Goal: Task Accomplishment & Management: Manage account settings

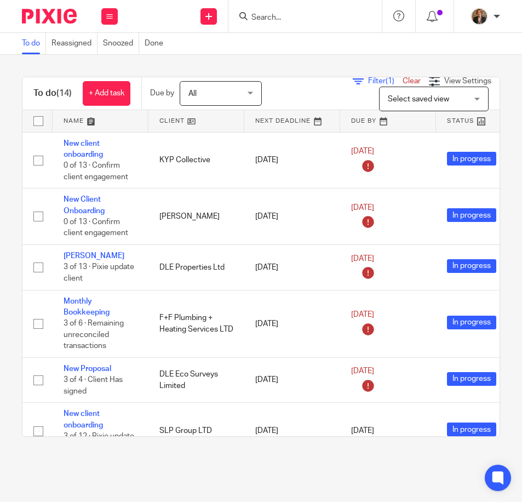
click at [298, 15] on input "Search" at bounding box center [299, 18] width 99 height 10
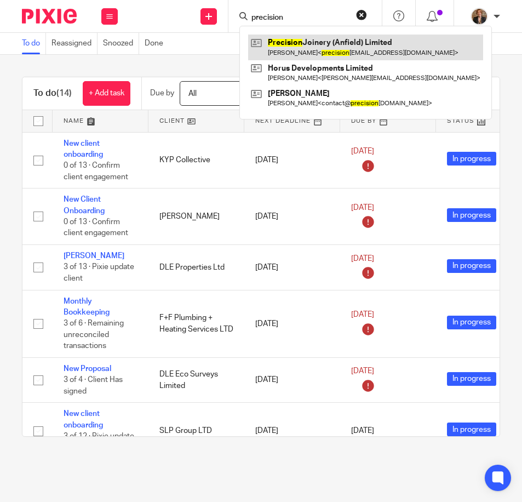
type input "precision"
click at [331, 43] on link at bounding box center [365, 47] width 235 height 25
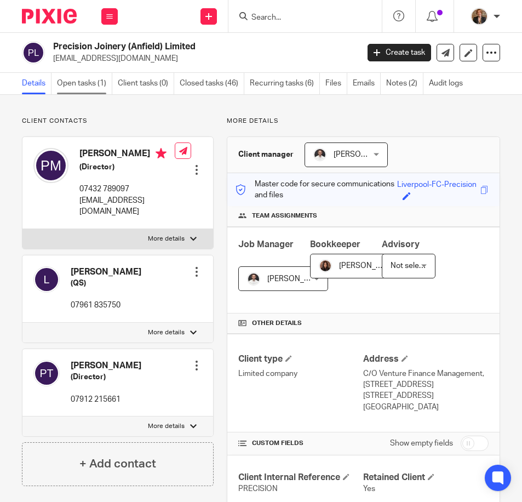
click at [68, 88] on link "Open tasks (1)" at bounding box center [84, 83] width 55 height 21
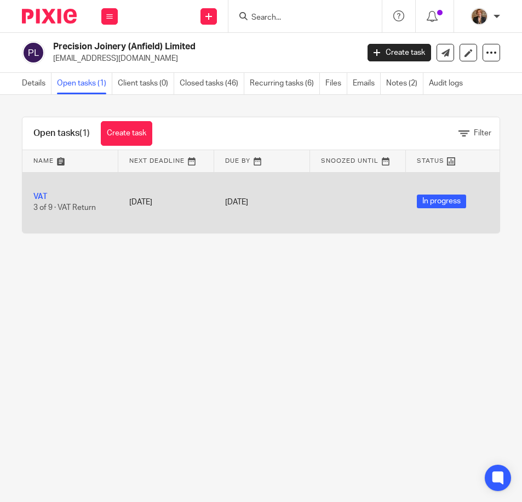
click at [41, 189] on td "VAT 3 of 9 · VAT Return" at bounding box center [70, 202] width 96 height 61
click at [41, 194] on link "VAT" at bounding box center [40, 197] width 14 height 8
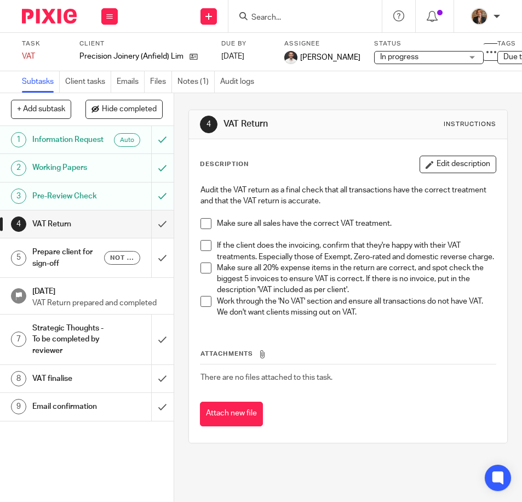
click at [202, 224] on span at bounding box center [205, 223] width 11 height 11
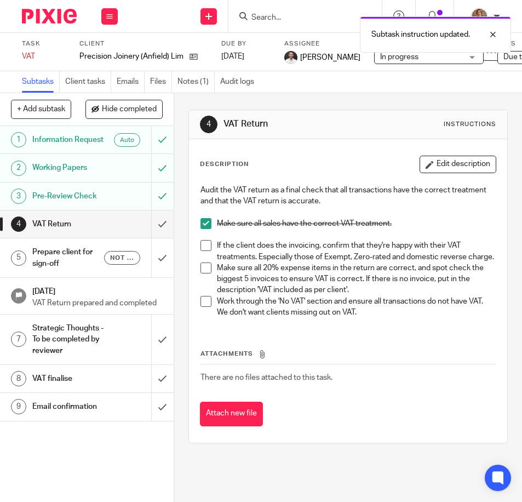
click at [203, 248] on span at bounding box center [205, 245] width 11 height 11
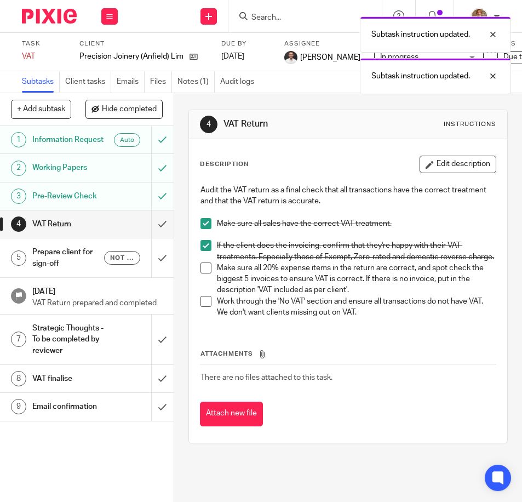
click at [200, 273] on span at bounding box center [205, 267] width 11 height 11
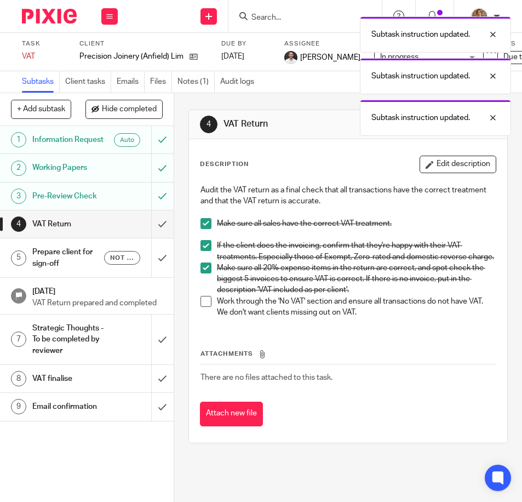
click at [204, 307] on span at bounding box center [205, 301] width 11 height 11
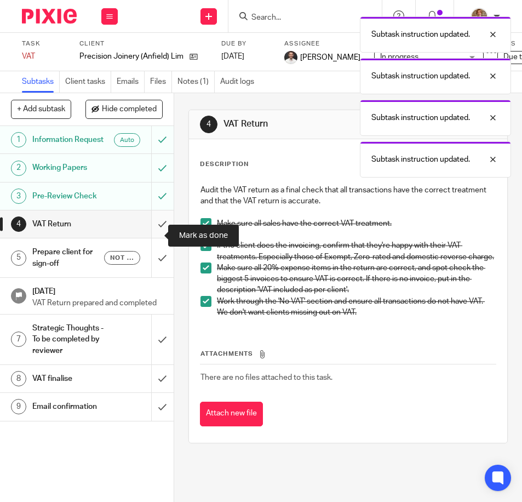
click at [150, 229] on input "submit" at bounding box center [87, 223] width 174 height 27
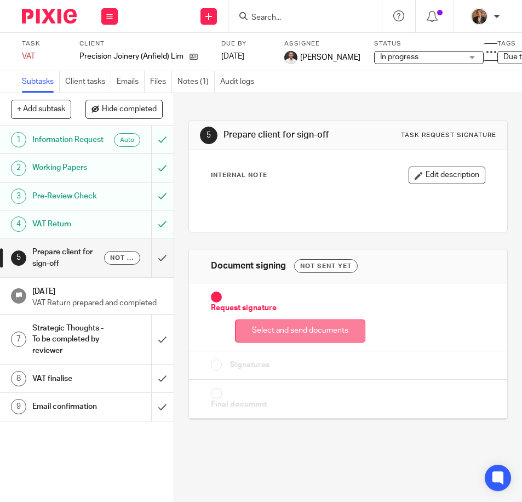
click at [313, 328] on button "Select and send documents" at bounding box center [300, 331] width 130 height 24
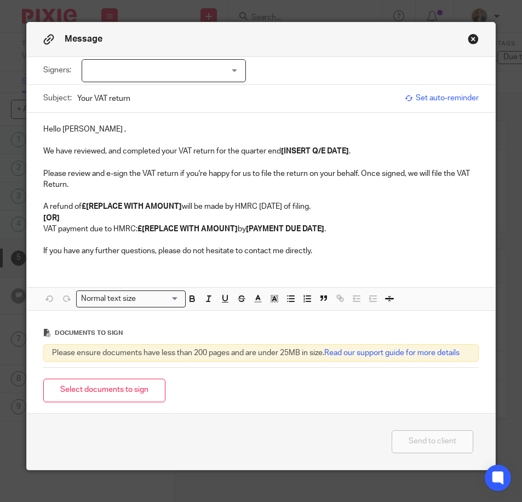
click at [227, 66] on div at bounding box center [164, 70] width 164 height 23
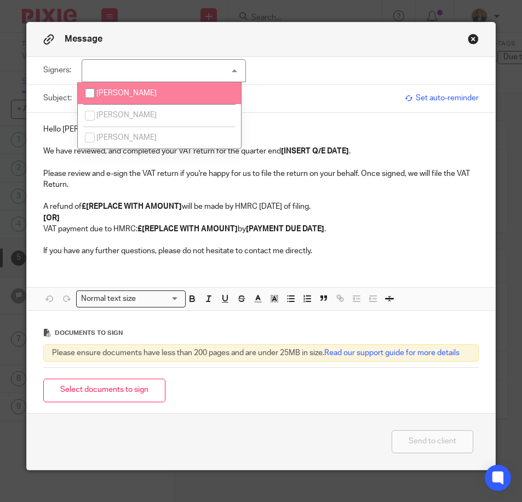
click at [131, 99] on li "[PERSON_NAME]" at bounding box center [159, 93] width 163 height 22
checkbox input "true"
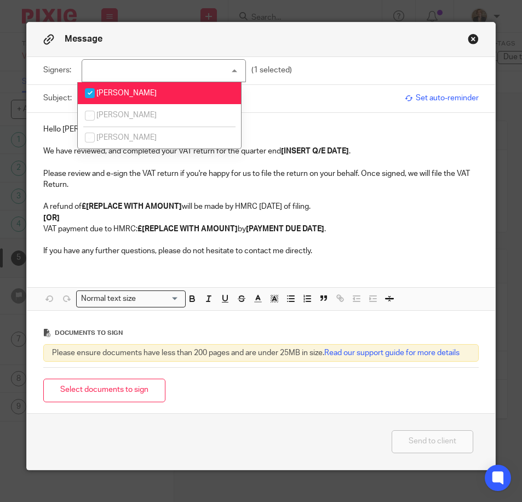
click at [309, 116] on div "Hello Paul , We have reviewed, and completed your VAT return for the quarter en…" at bounding box center [261, 189] width 469 height 152
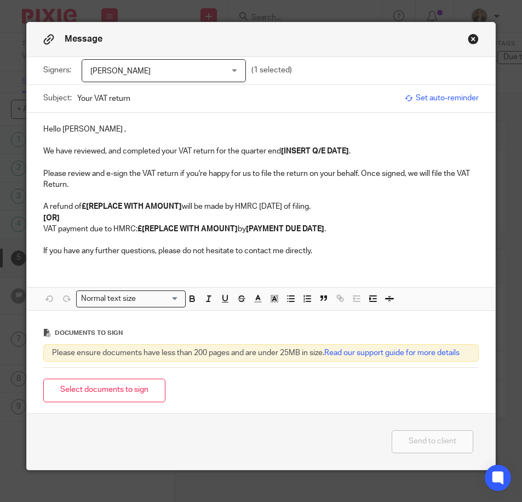
click at [200, 94] on input "Your VAT return" at bounding box center [238, 98] width 323 height 25
click at [360, 149] on p "We have reviewed, and completed your VAT return for the quarter end [INSERT Q/E…" at bounding box center [261, 151] width 436 height 11
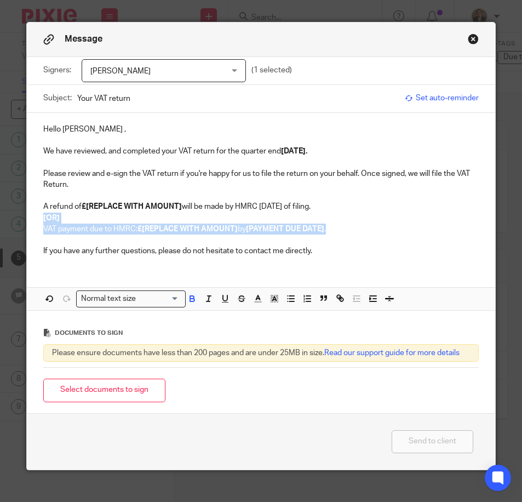
drag, startPoint x: 343, startPoint y: 232, endPoint x: -3, endPoint y: 219, distance: 345.8
click at [0, 219] on html "Work Email Clients Team Reports Work Email Clients Team Reports Settings Send n…" at bounding box center [261, 251] width 522 height 502
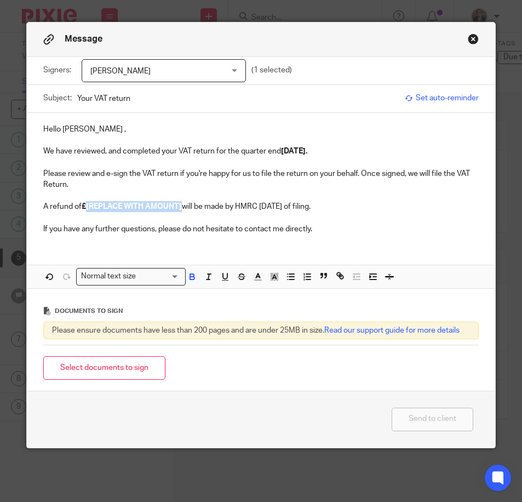
drag, startPoint x: 179, startPoint y: 208, endPoint x: 83, endPoint y: 207, distance: 95.3
click at [83, 207] on strong "£[REPLACE WITH AMOUNT]" at bounding box center [132, 207] width 100 height 8
click at [366, 221] on p at bounding box center [261, 217] width 436 height 11
click at [106, 367] on button "Select documents to sign" at bounding box center [104, 368] width 122 height 24
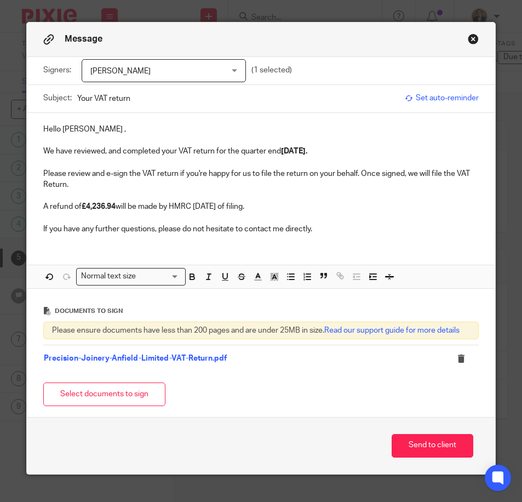
drag, startPoint x: 291, startPoint y: 401, endPoint x: 303, endPoint y: 405, distance: 12.8
click at [291, 401] on div "Select documents to sign" at bounding box center [261, 394] width 436 height 35
click at [223, 111] on div "Subject: Your VAT return" at bounding box center [221, 98] width 357 height 27
click at [232, 105] on input "Your VAT return" at bounding box center [238, 98] width 323 height 25
type input "Your VAT return Q.E 31.08.2025"
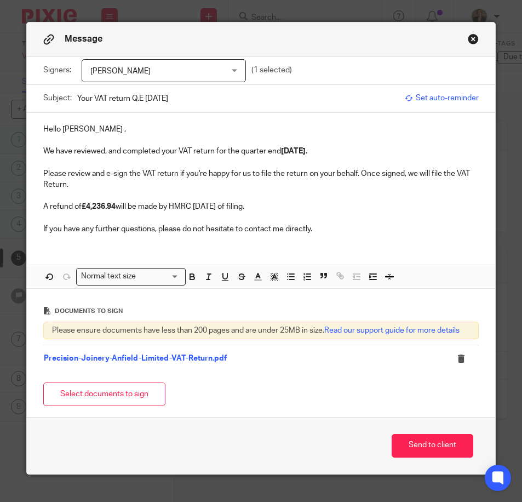
click at [312, 384] on div "Select documents to sign" at bounding box center [261, 394] width 436 height 35
click at [445, 441] on button "Send to client" at bounding box center [433, 446] width 82 height 24
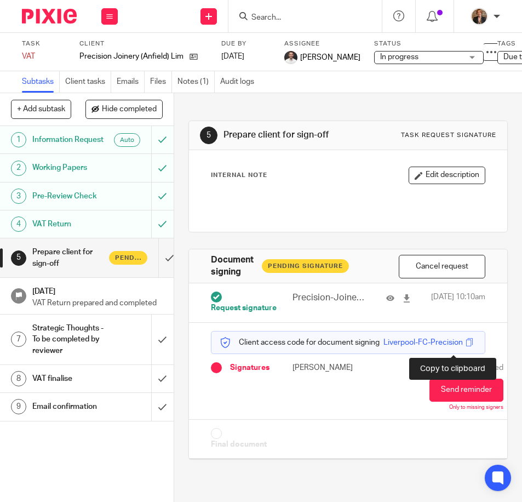
click at [466, 346] on span at bounding box center [470, 342] width 8 height 8
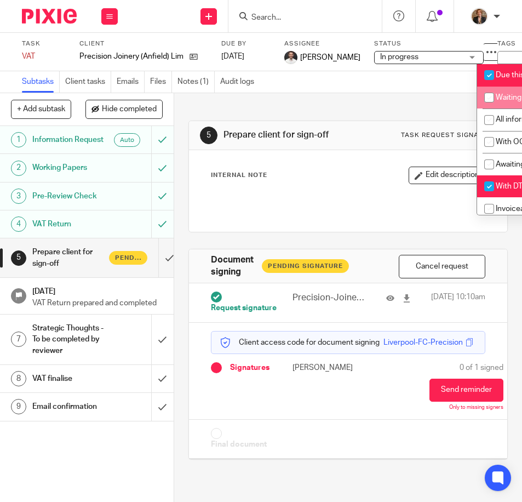
click at [506, 103] on li "Waiting for client" at bounding box center [531, 98] width 108 height 22
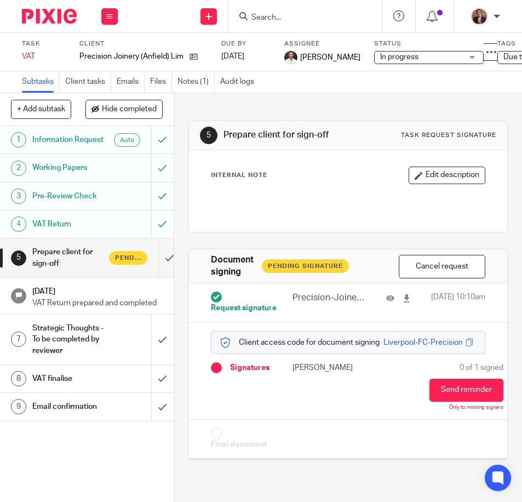
scroll to position [0, 72]
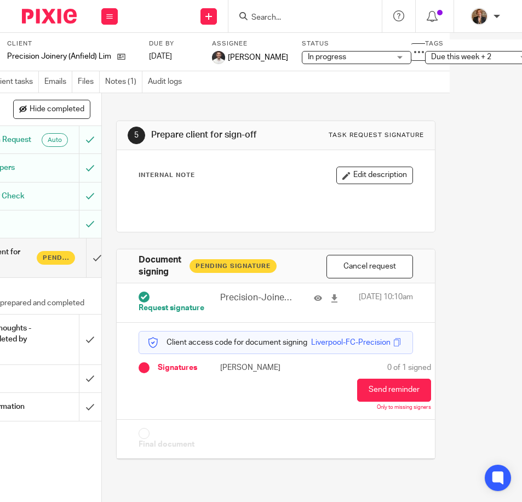
click at [474, 58] on span "Due this week + 2" at bounding box center [472, 57] width 82 height 12
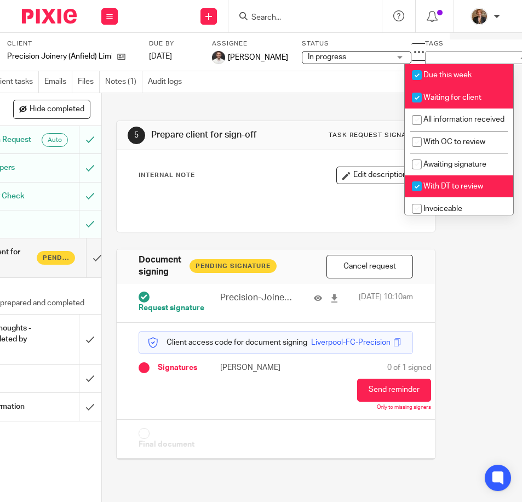
click at [472, 104] on li "Waiting for client" at bounding box center [459, 98] width 108 height 22
checkbox input "false"
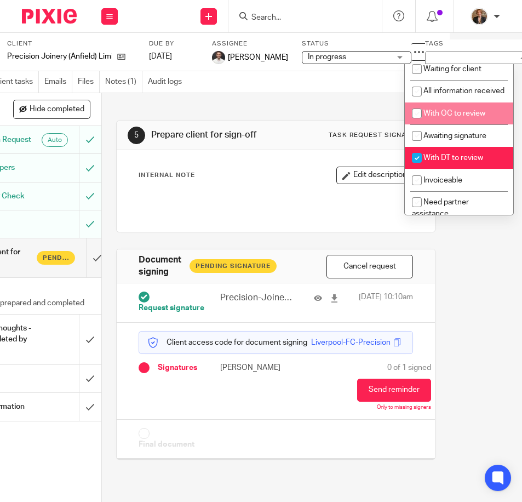
scroll to position [73, 0]
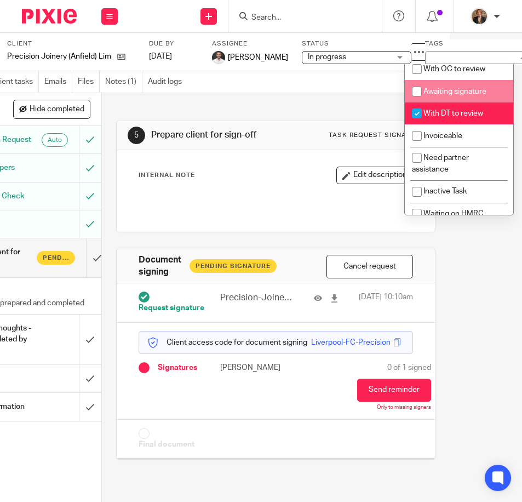
drag, startPoint x: 478, startPoint y: 102, endPoint x: 520, endPoint y: 142, distance: 58.5
click at [478, 95] on span "Awaiting signature" at bounding box center [454, 92] width 63 height 8
checkbox input "true"
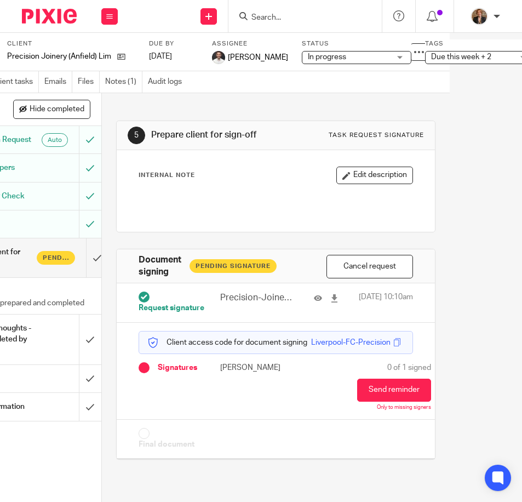
click at [499, 323] on main "Task VAT Save VAT 4 /9 Client Precision Joinery (Anfield) Limited Due by [DATE]…" at bounding box center [261, 251] width 522 height 502
click at [48, 9] on img at bounding box center [49, 16] width 55 height 15
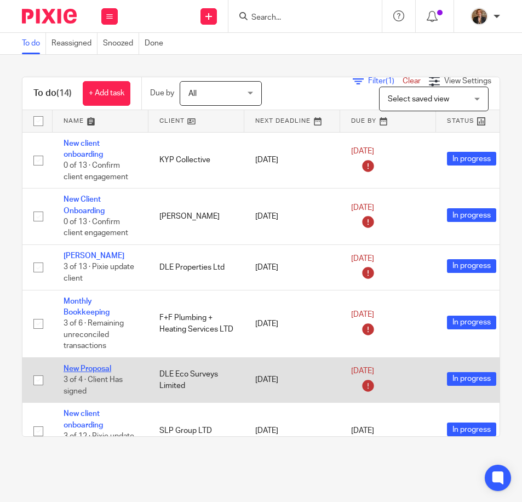
click at [101, 370] on link "New Proposal" at bounding box center [88, 369] width 48 height 8
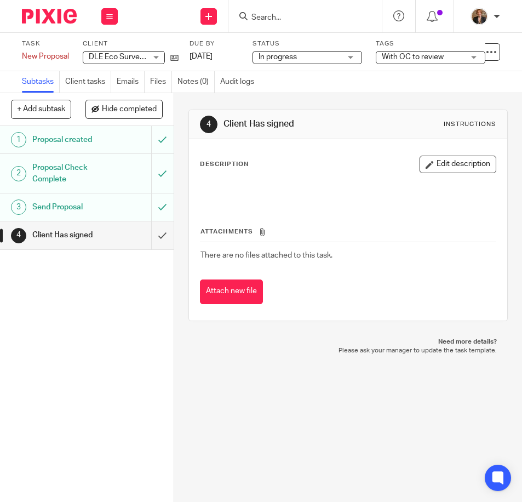
click at [423, 56] on span "With OC to review" at bounding box center [413, 57] width 62 height 8
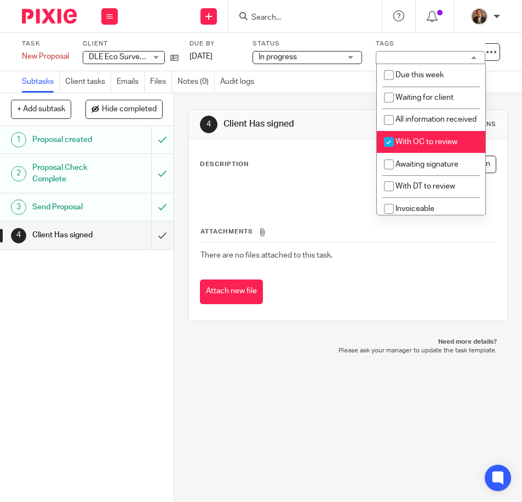
click at [434, 147] on li "With OC to review" at bounding box center [431, 142] width 108 height 22
checkbox input "false"
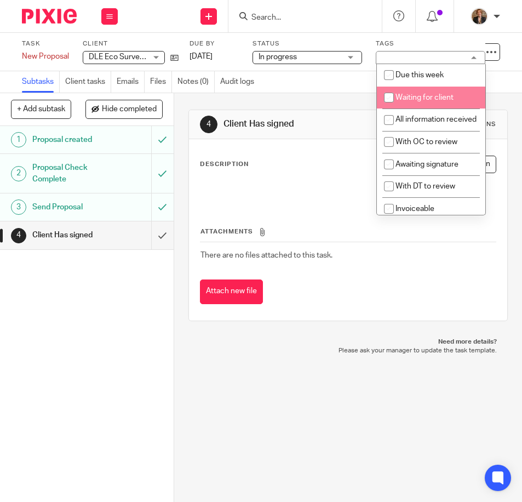
click at [428, 94] on span "Waiting for client" at bounding box center [424, 98] width 58 height 8
checkbox input "true"
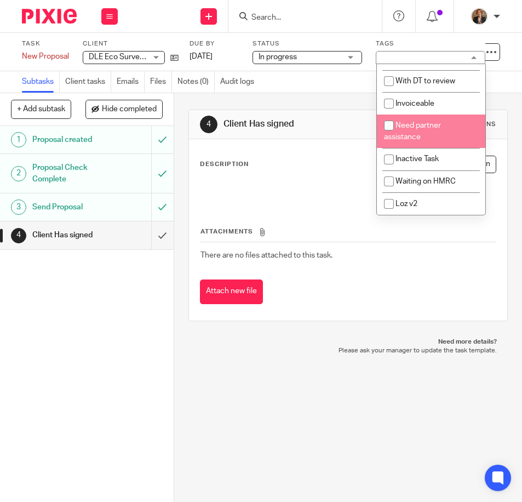
scroll to position [73, 0]
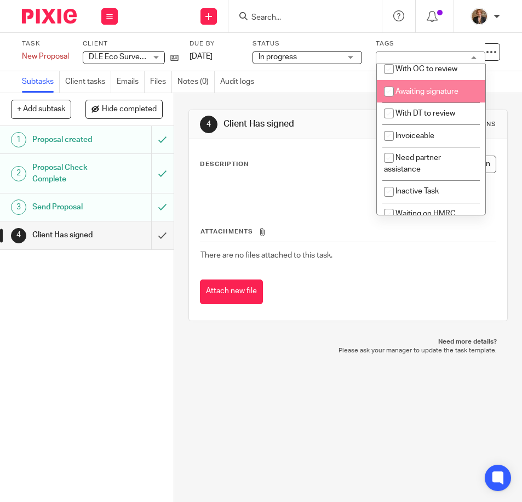
click at [441, 95] on span "Awaiting signature" at bounding box center [426, 92] width 63 height 8
checkbox input "true"
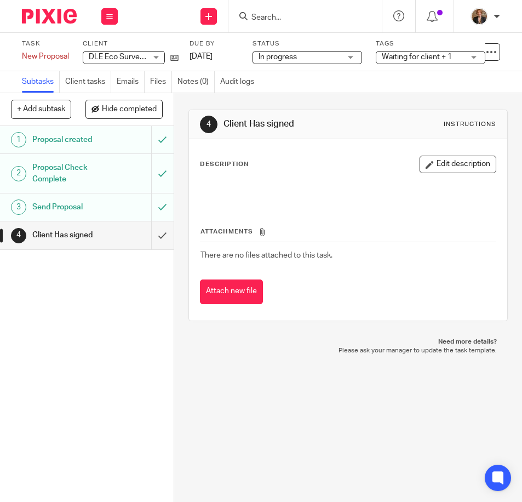
click at [313, 396] on div "4 Client Has signed Instructions Description Edit description Attachments There…" at bounding box center [348, 297] width 348 height 409
click at [30, 20] on img at bounding box center [49, 16] width 55 height 15
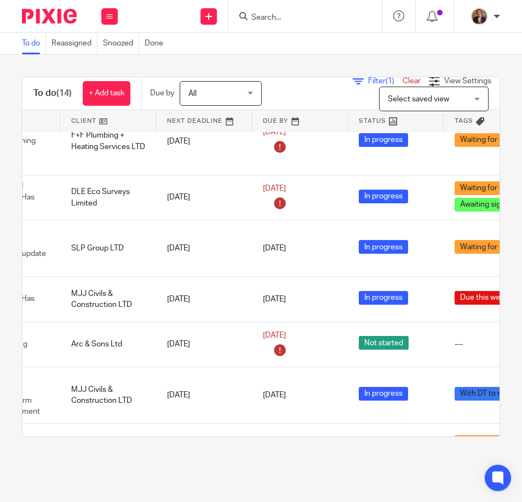
scroll to position [182, 0]
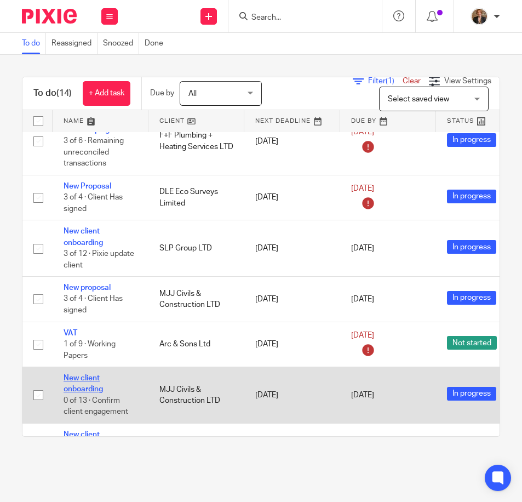
click at [84, 385] on link "New client onboarding" at bounding box center [83, 383] width 39 height 19
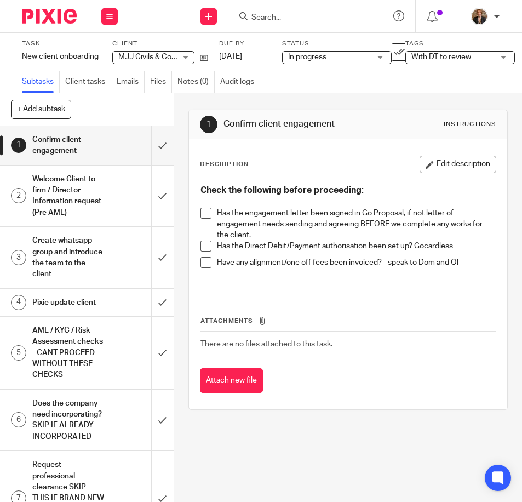
click at [460, 51] on div "With DT to review" at bounding box center [460, 57] width 110 height 13
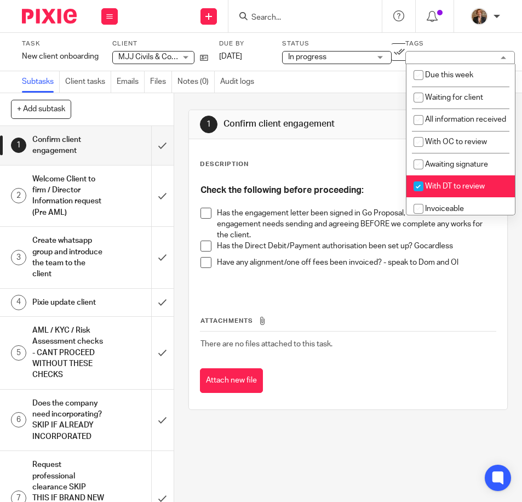
click at [470, 198] on li "With DT to review" at bounding box center [460, 186] width 108 height 22
checkbox input "false"
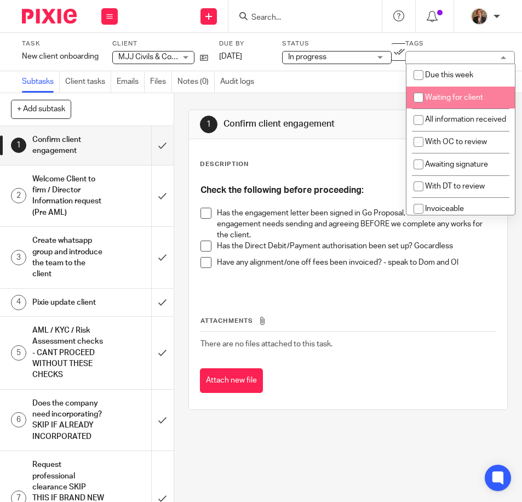
click at [470, 93] on li "Waiting for client" at bounding box center [460, 98] width 108 height 22
checkbox input "true"
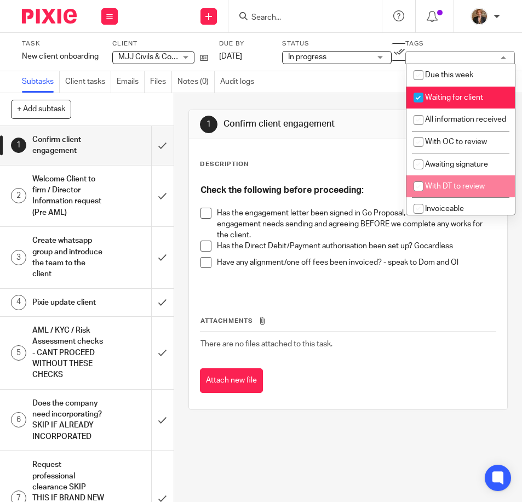
click at [40, 8] on div at bounding box center [45, 16] width 90 height 32
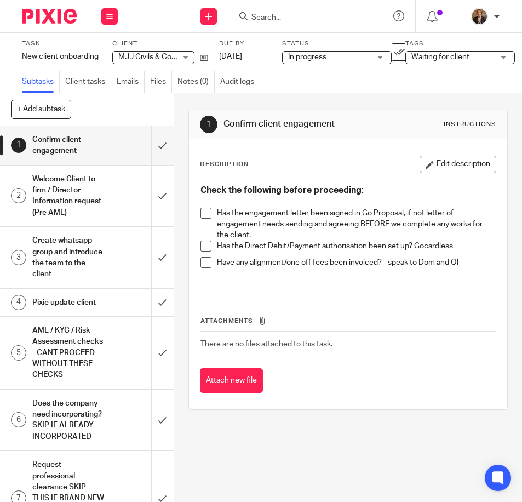
click at [42, 24] on div at bounding box center [45, 16] width 90 height 32
click at [44, 20] on img at bounding box center [49, 16] width 55 height 15
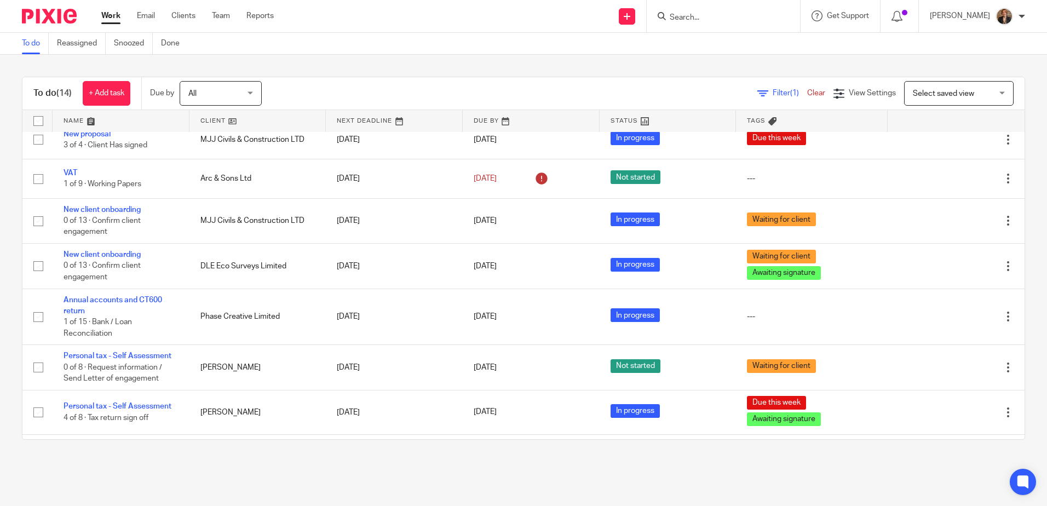
scroll to position [231, 0]
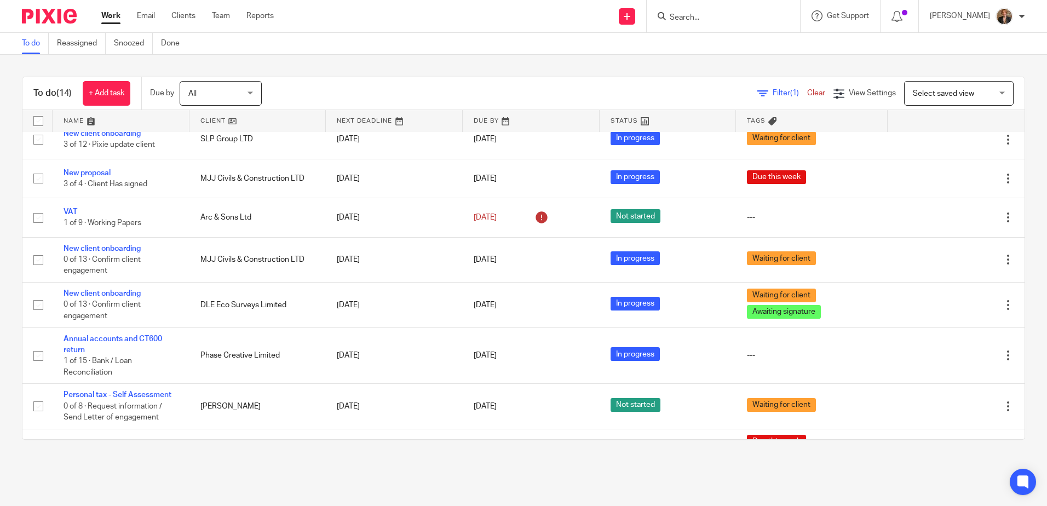
click at [521, 21] on input "Search" at bounding box center [718, 18] width 99 height 10
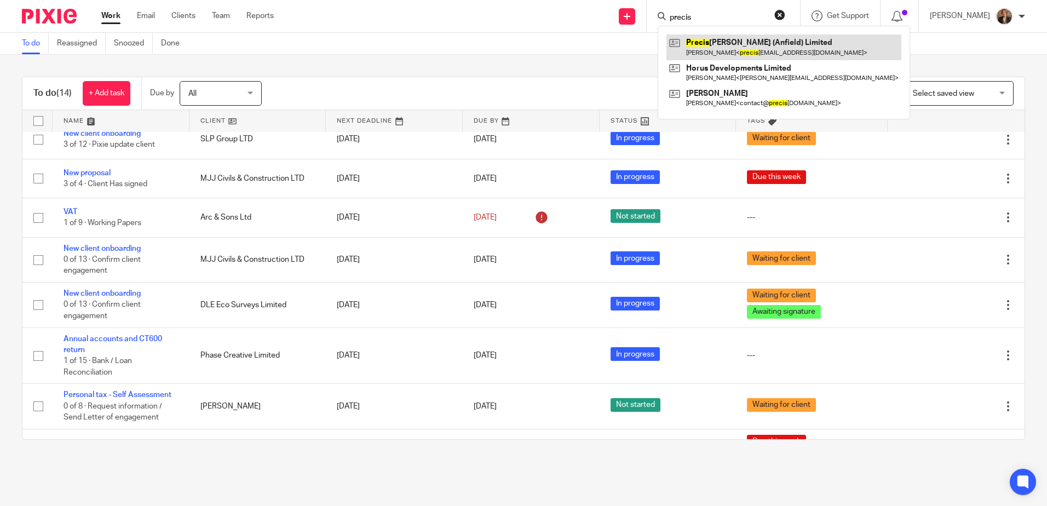
type input "precis"
click at [521, 57] on link at bounding box center [784, 47] width 235 height 25
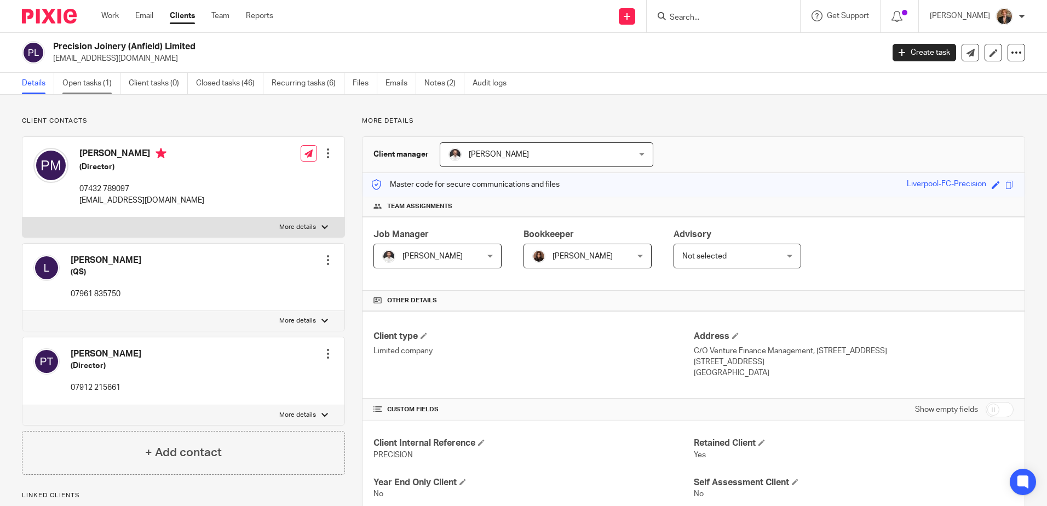
click at [84, 90] on link "Open tasks (1)" at bounding box center [91, 83] width 58 height 21
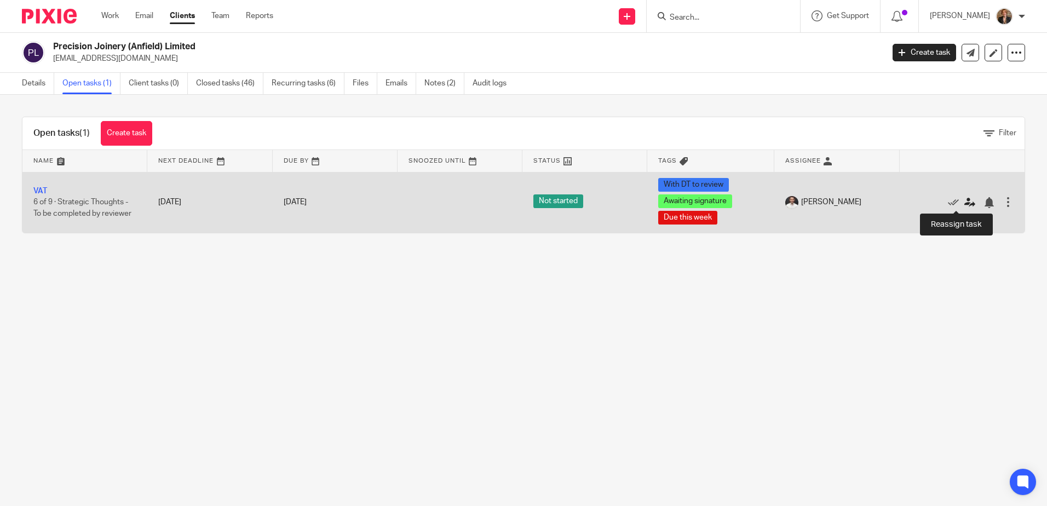
click at [964, 203] on icon at bounding box center [969, 202] width 11 height 11
click at [964, 197] on icon at bounding box center [969, 202] width 11 height 11
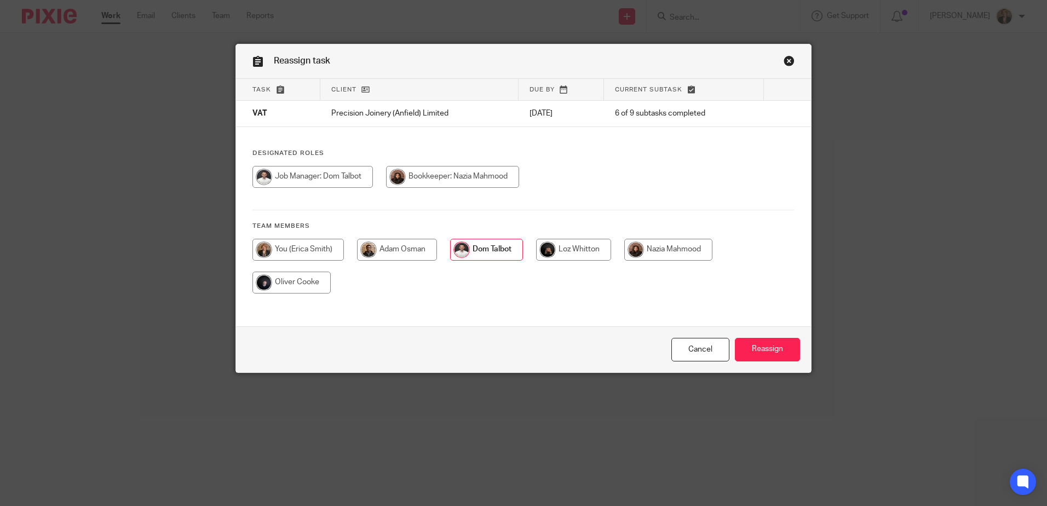
click at [309, 250] on input "radio" at bounding box center [297, 250] width 91 height 22
radio input "true"
click at [783, 348] on input "Reassign" at bounding box center [767, 350] width 65 height 24
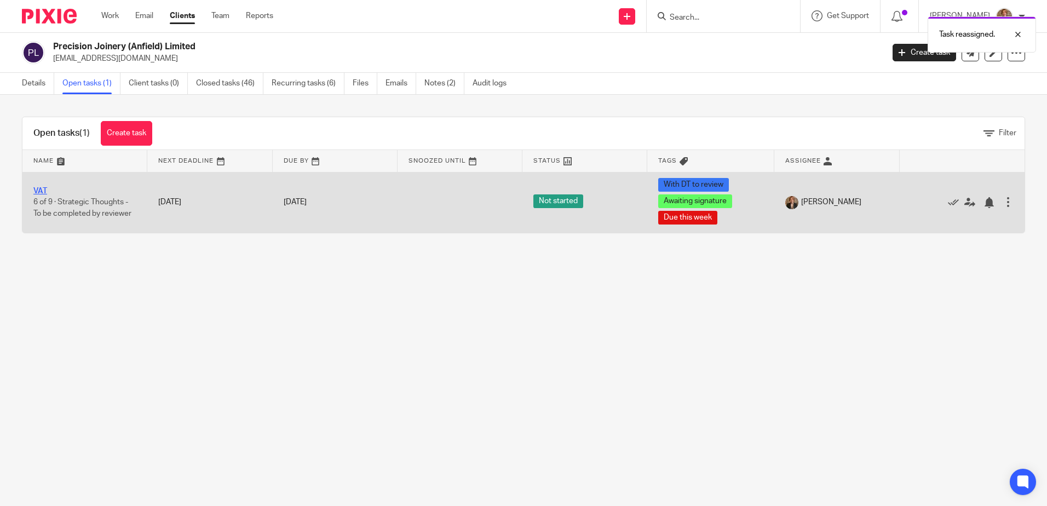
click at [35, 191] on link "VAT" at bounding box center [40, 191] width 14 height 8
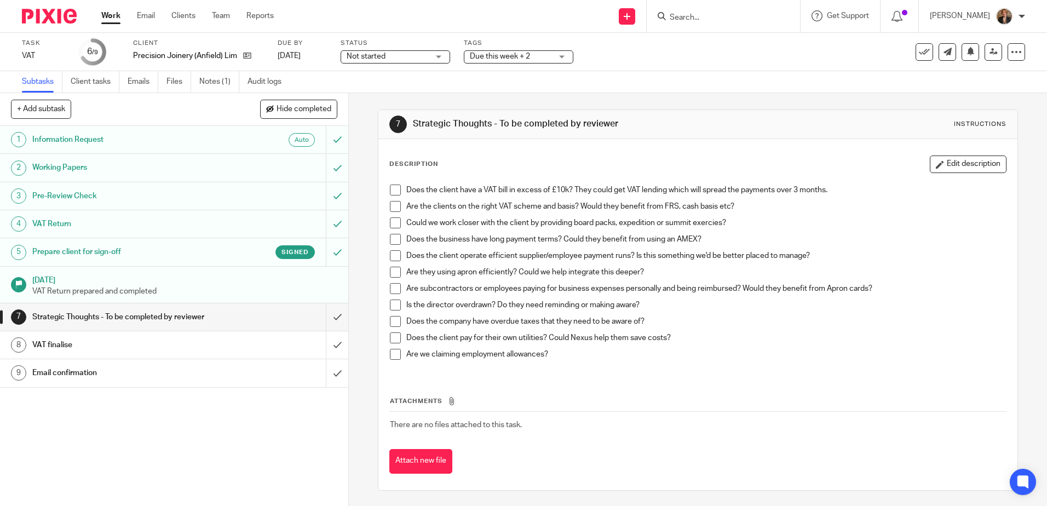
click at [547, 58] on span "Due this week + 2" at bounding box center [511, 57] width 82 height 12
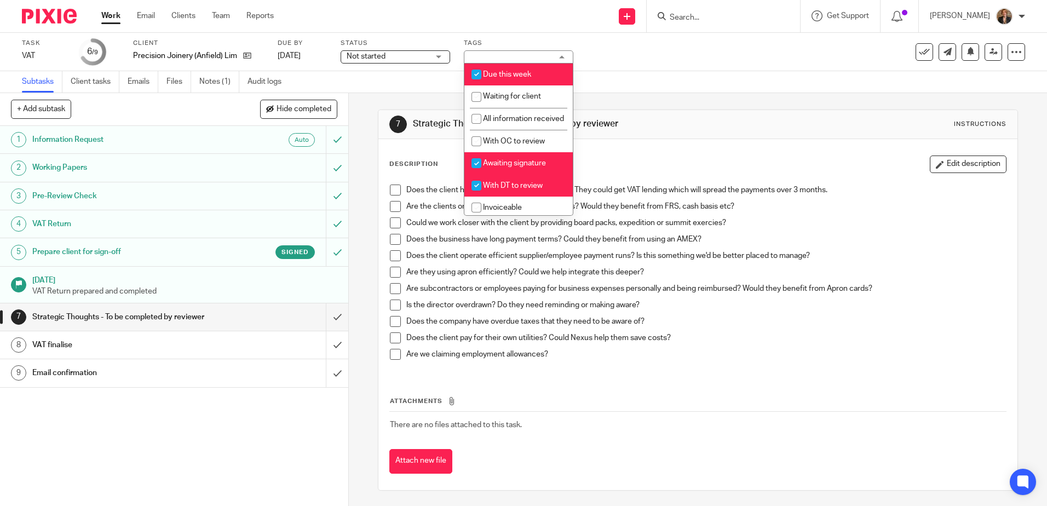
click at [531, 189] on span "With DT to review" at bounding box center [513, 186] width 60 height 8
checkbox input "false"
click at [547, 175] on li "Awaiting signature" at bounding box center [518, 163] width 108 height 22
checkbox input "false"
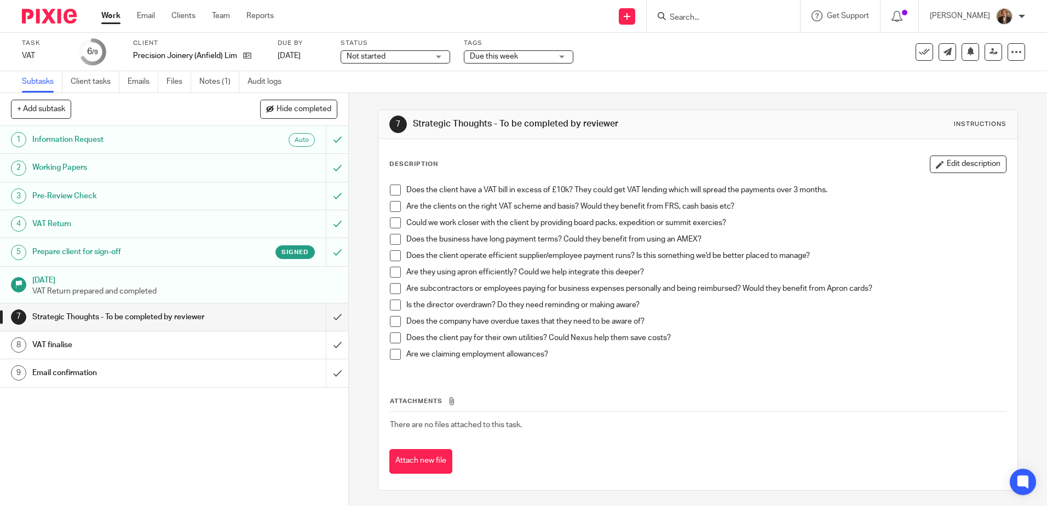
click at [212, 438] on div "1 Information Request Auto 2 Working Papers 3 Pre-Review Check 4 VAT Return 5 P…" at bounding box center [174, 316] width 348 height 380
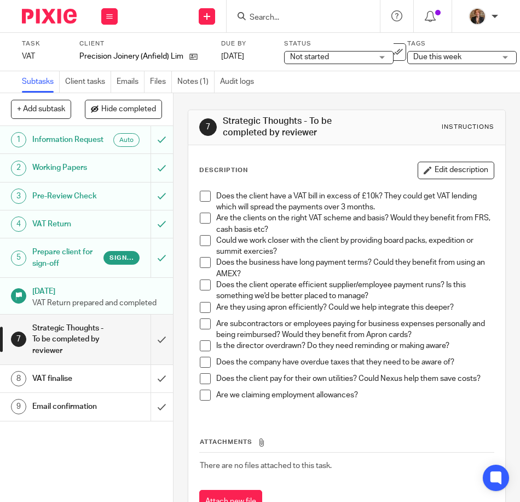
click at [91, 387] on h1 "VAT finalise" at bounding box center [68, 378] width 72 height 16
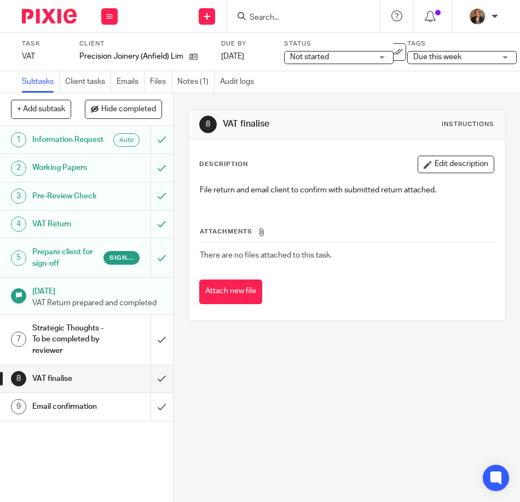
click at [106, 387] on div "VAT finalise" at bounding box center [85, 378] width 107 height 16
click at [153, 392] on input "submit" at bounding box center [86, 378] width 173 height 27
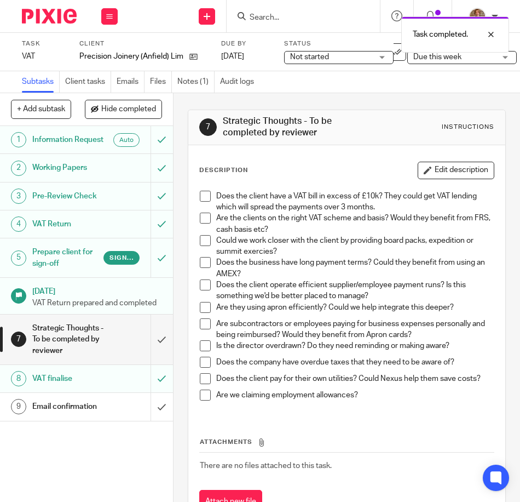
click at [100, 415] on div "Email confirmation" at bounding box center [85, 406] width 107 height 16
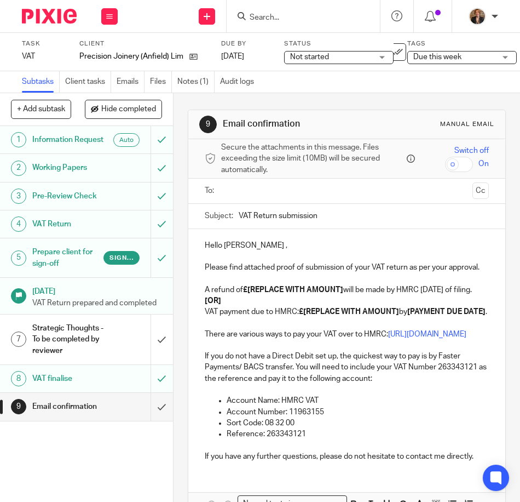
click at [345, 58] on span "Not started" at bounding box center [331, 57] width 82 height 12
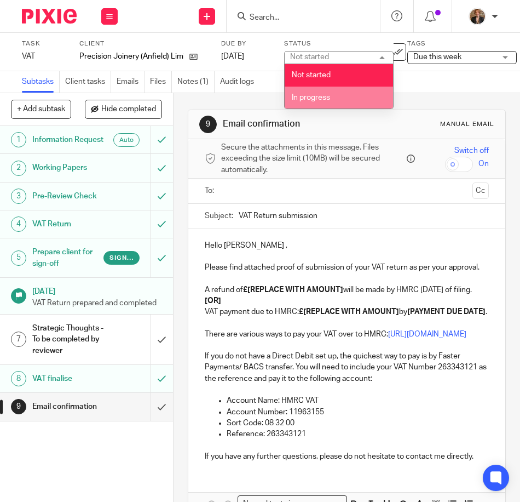
click at [340, 100] on li "In progress" at bounding box center [339, 98] width 108 height 22
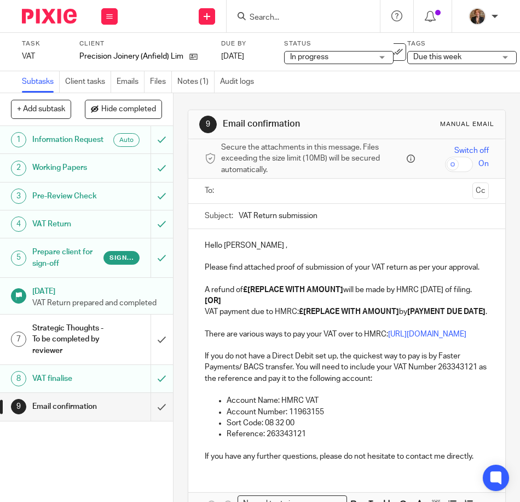
click at [267, 198] on ul at bounding box center [347, 191] width 250 height 18
click at [265, 192] on input "text" at bounding box center [346, 191] width 243 height 13
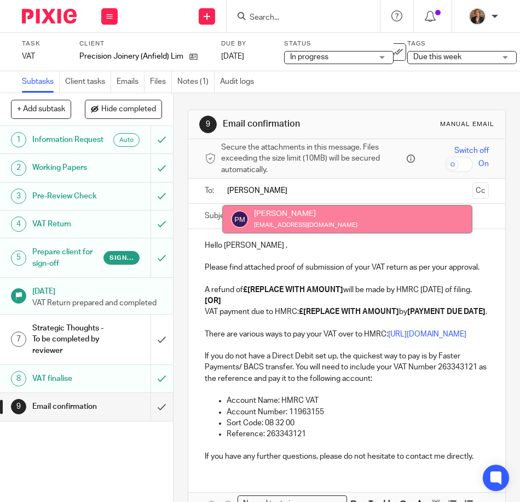
type input "paul"
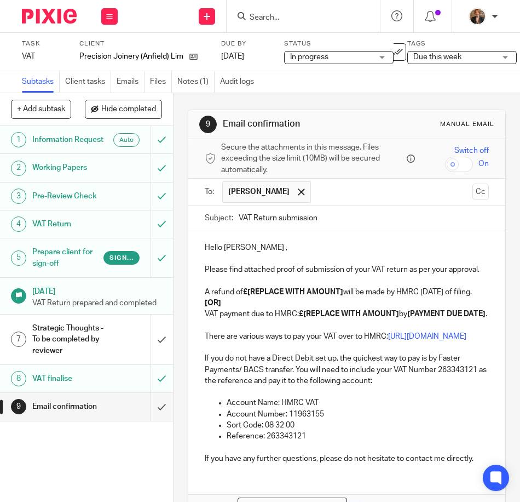
click at [196, 323] on div "Hello Paul , Please find attached proof of submission of your VAT return as per…" at bounding box center [346, 351] width 317 height 241
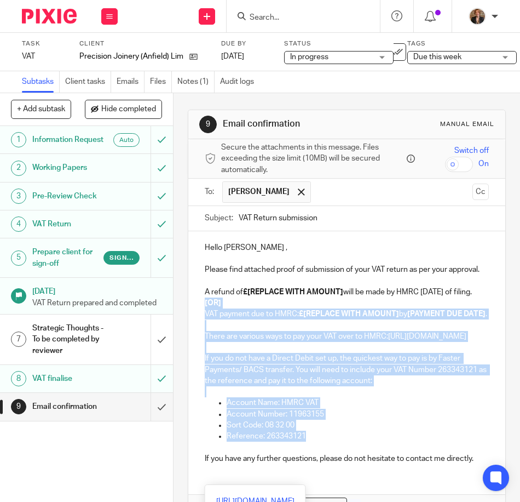
drag, startPoint x: 198, startPoint y: 325, endPoint x: 348, endPoint y: 478, distance: 214.5
click at [348, 472] on div "Hello Paul , Please find attached proof of submission of your VAT return as per…" at bounding box center [346, 351] width 317 height 241
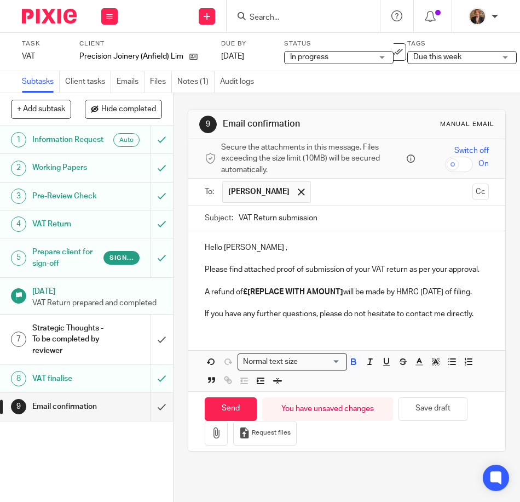
click at [342, 297] on p "A refund of £[REPLACE WITH AMOUNT] will be made by HMRC within 6 weeks of filin…" at bounding box center [347, 291] width 284 height 11
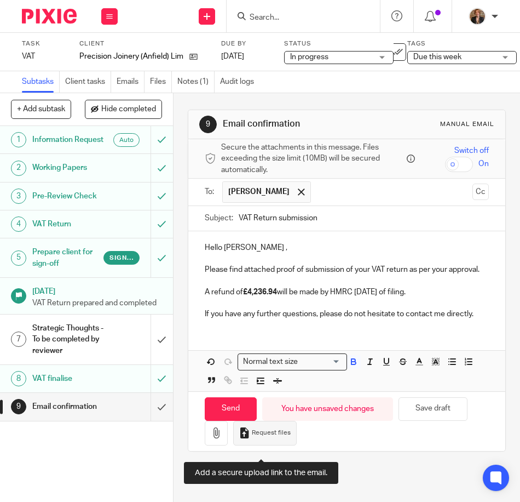
click at [245, 438] on icon "button" at bounding box center [244, 432] width 11 height 11
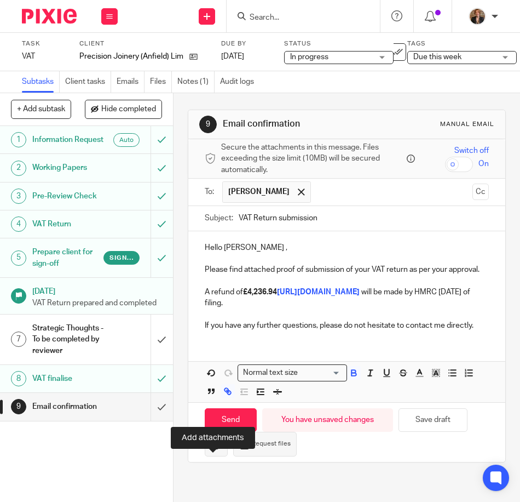
click at [212, 456] on button "button" at bounding box center [216, 444] width 23 height 25
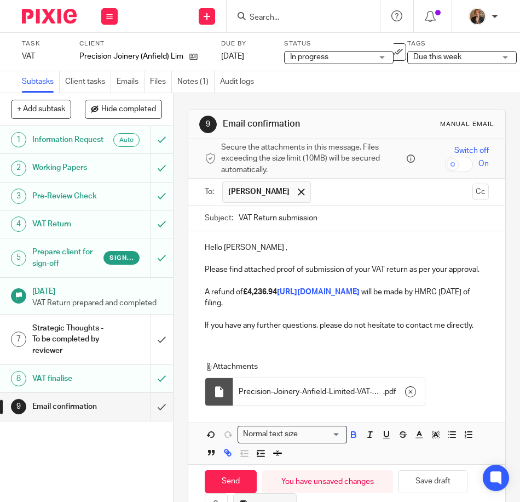
scroll to position [69, 0]
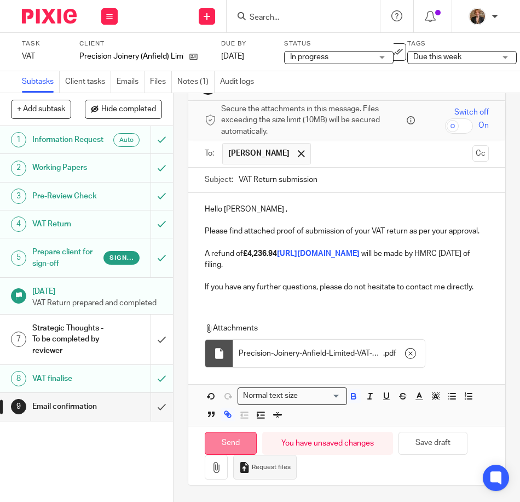
click at [216, 433] on input "Send" at bounding box center [231, 444] width 52 height 24
type input "Sent"
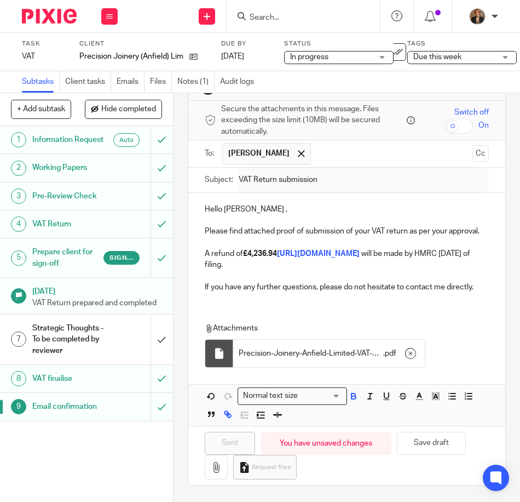
click at [482, 54] on span "Due this week" at bounding box center [454, 57] width 82 height 12
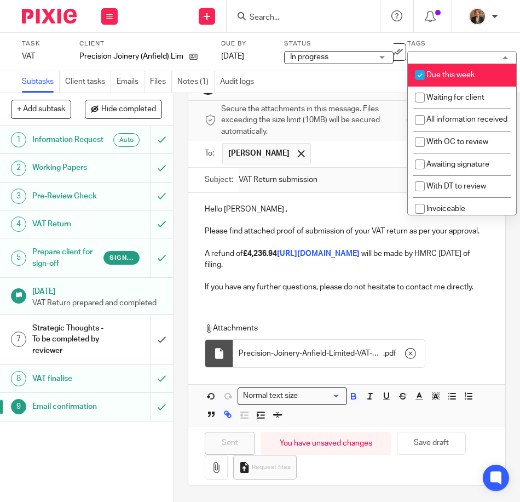
click at [479, 69] on li "Due this week" at bounding box center [462, 75] width 108 height 22
checkbox input "true"
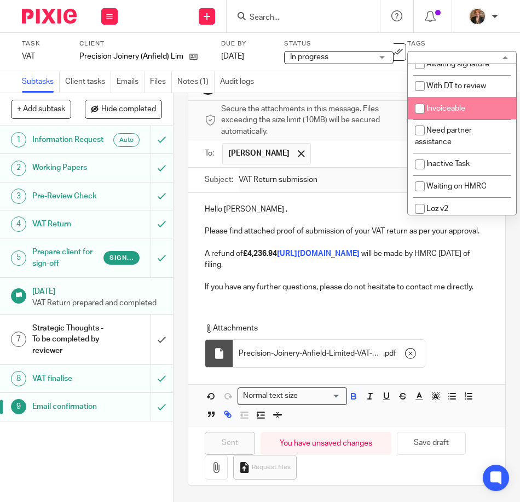
scroll to position [117, 0]
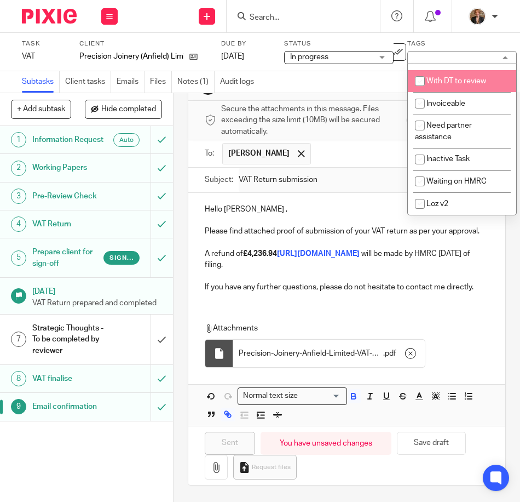
click at [466, 86] on li "With DT to review" at bounding box center [462, 81] width 108 height 22
checkbox input "true"
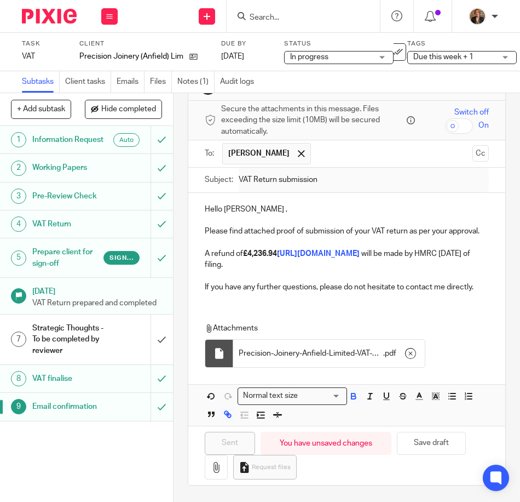
click at [94, 359] on h1 "Strategic Thoughts - To be completed by reviewer" at bounding box center [68, 339] width 72 height 39
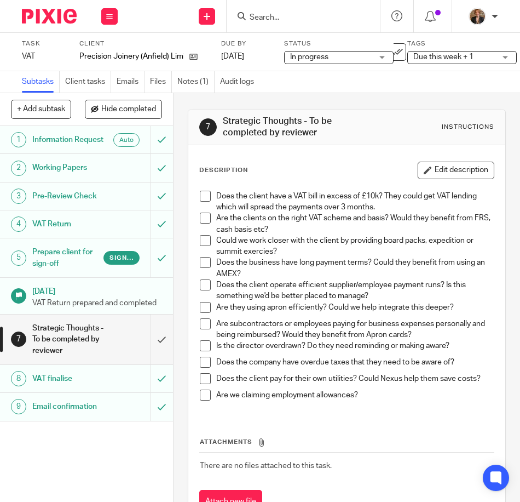
click at [79, 415] on h1 "Email confirmation" at bounding box center [68, 406] width 72 height 16
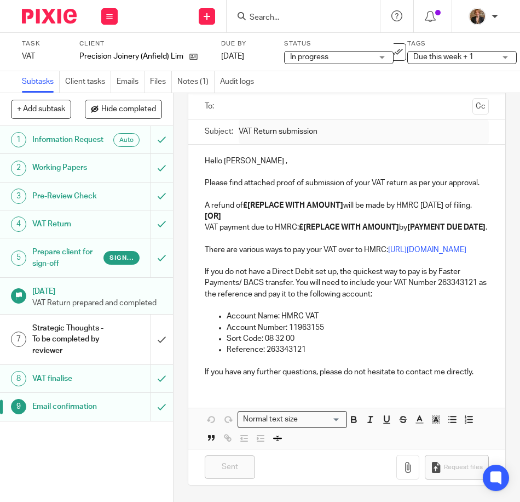
scroll to position [137, 0]
click at [136, 88] on link "Emails" at bounding box center [131, 81] width 28 height 21
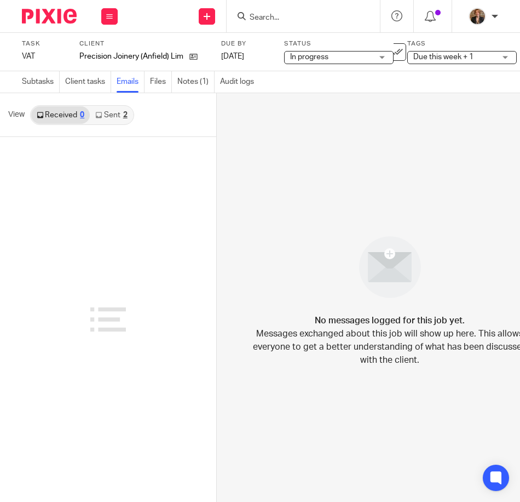
click at [106, 112] on link "Sent 2" at bounding box center [111, 115] width 43 height 18
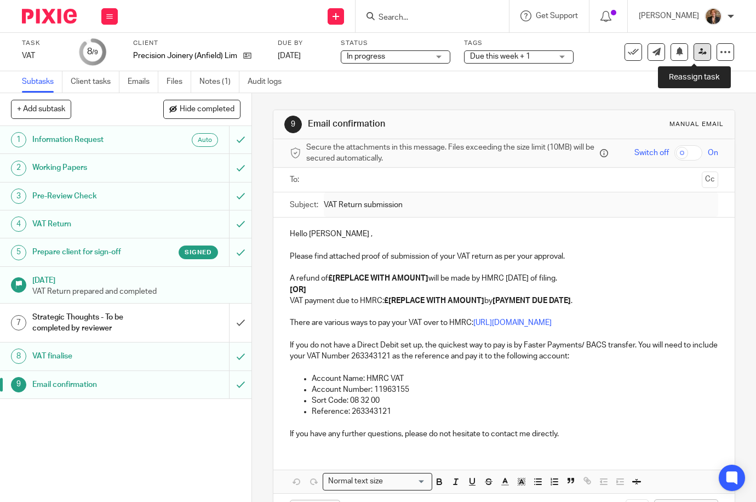
click at [520, 48] on icon at bounding box center [702, 52] width 8 height 8
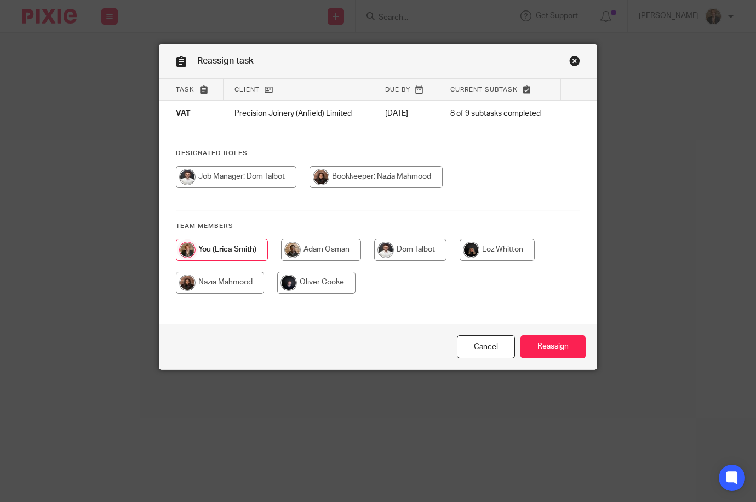
click at [262, 176] on input "radio" at bounding box center [236, 177] width 120 height 22
radio input "true"
click at [548, 347] on input "Reassign" at bounding box center [552, 347] width 65 height 24
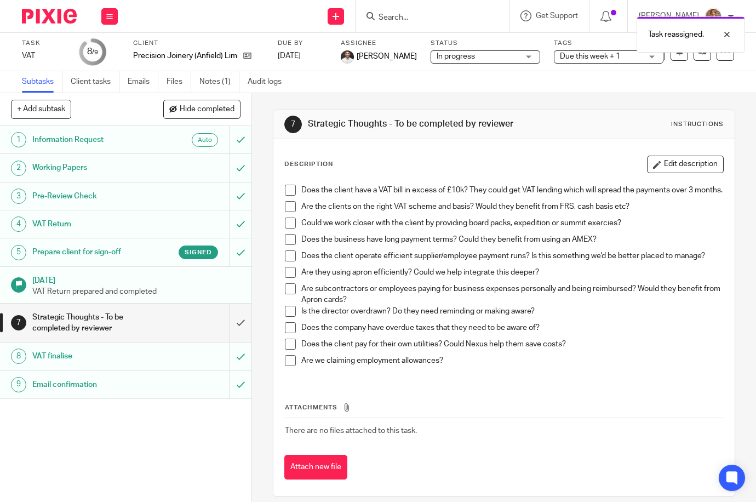
click at [131, 443] on div "1 Information Request Auto 2 Working Papers 3 Pre-Review Check 4 VAT Return 5 P…" at bounding box center [125, 314] width 251 height 376
click at [27, 12] on img at bounding box center [49, 16] width 55 height 15
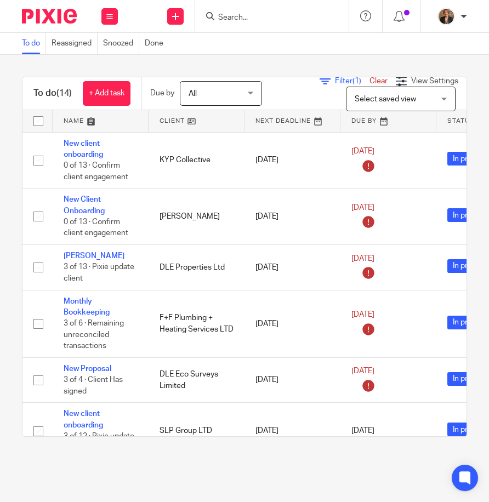
click at [45, 16] on img at bounding box center [49, 16] width 55 height 15
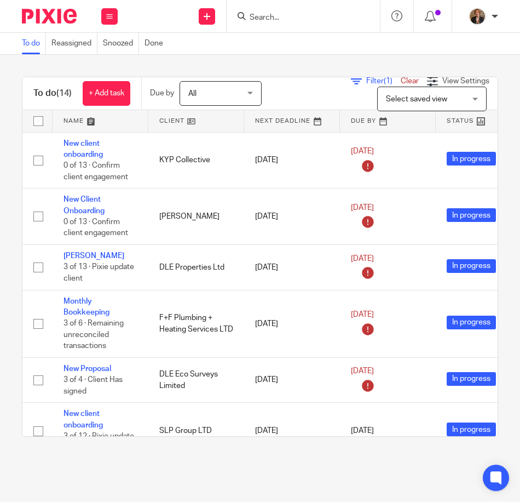
click at [291, 15] on input "Search" at bounding box center [298, 18] width 99 height 10
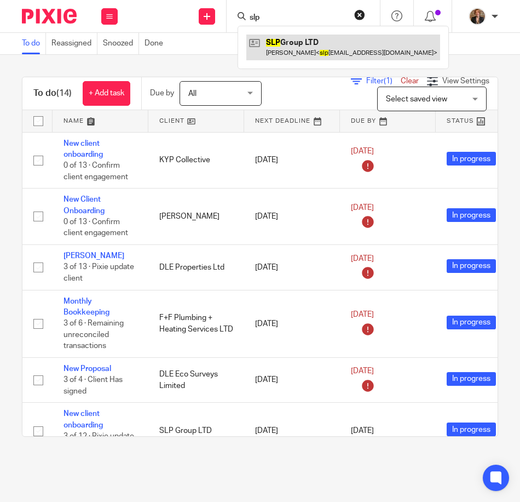
type input "slp"
click at [301, 41] on link at bounding box center [343, 47] width 194 height 25
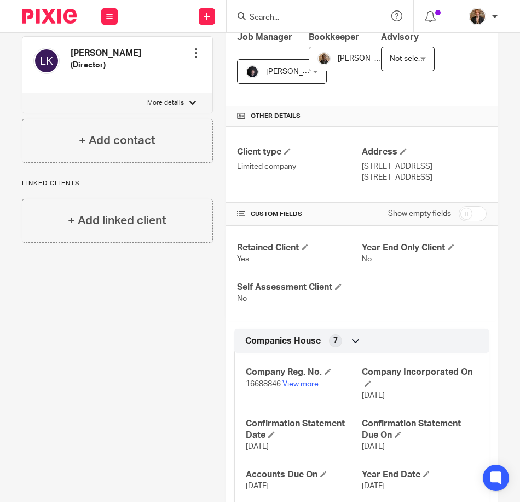
scroll to position [219, 0]
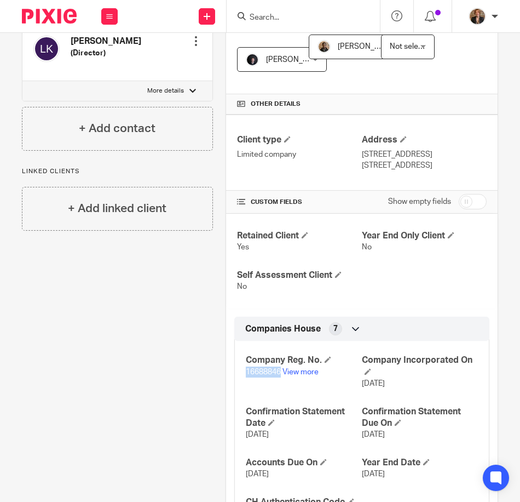
drag, startPoint x: 279, startPoint y: 374, endPoint x: 222, endPoint y: 368, distance: 57.3
click at [222, 368] on div "More details Client manager [PERSON_NAME] [PERSON_NAME] [PERSON_NAME] [PERSON_N…" at bounding box center [355, 452] width 285 height 1109
copy span "16688846"
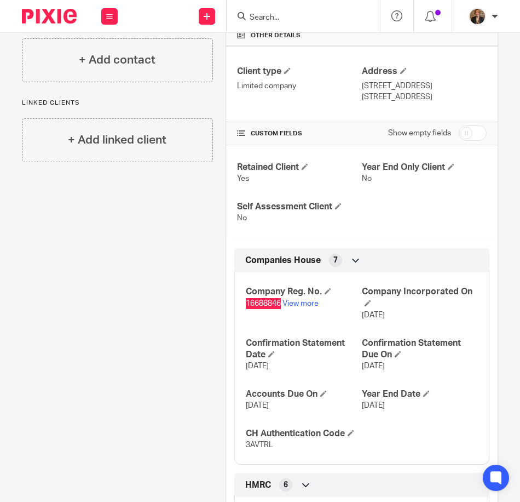
scroll to position [292, 0]
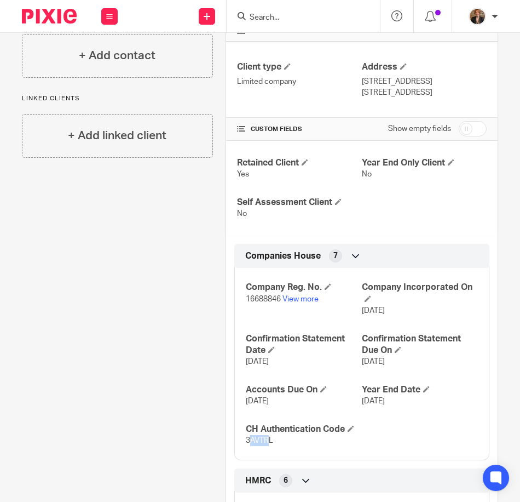
drag, startPoint x: 268, startPoint y: 441, endPoint x: 245, endPoint y: 443, distance: 22.6
click at [246, 443] on span "3AVTRL" at bounding box center [259, 440] width 27 height 8
click at [241, 443] on div "Company Reg. No. 16688846 View more Company Incorporated On [DATE] Confirmation…" at bounding box center [361, 360] width 255 height 200
copy span "3AVTRL"
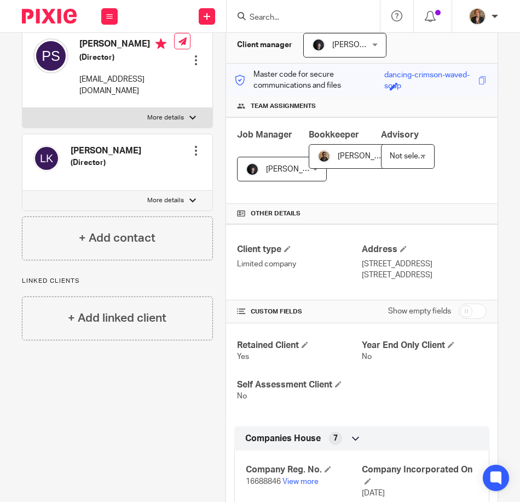
scroll to position [0, 0]
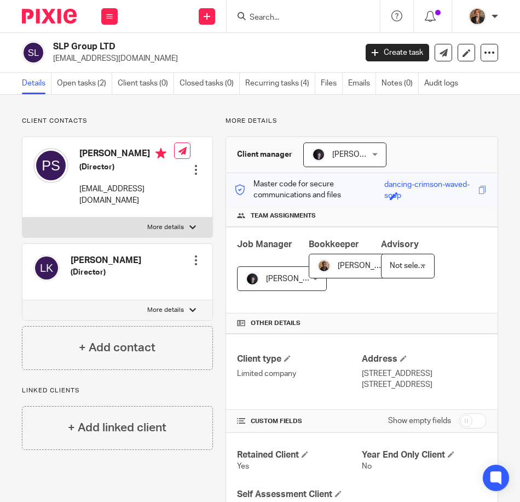
click at [74, 19] on img at bounding box center [49, 16] width 55 height 15
